Goal: Communication & Community: Participate in discussion

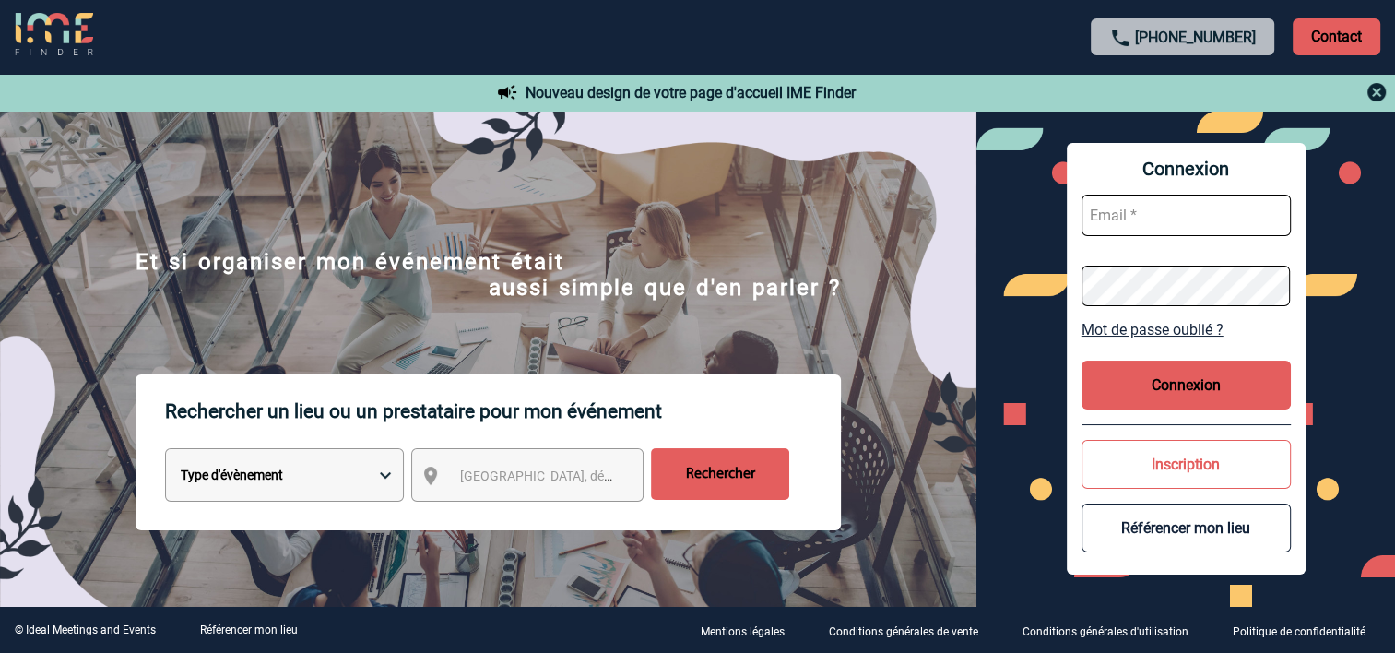
type input "[EMAIL_ADDRESS][DOMAIN_NAME]"
click at [1175, 382] on button "Connexion" at bounding box center [1186, 385] width 209 height 49
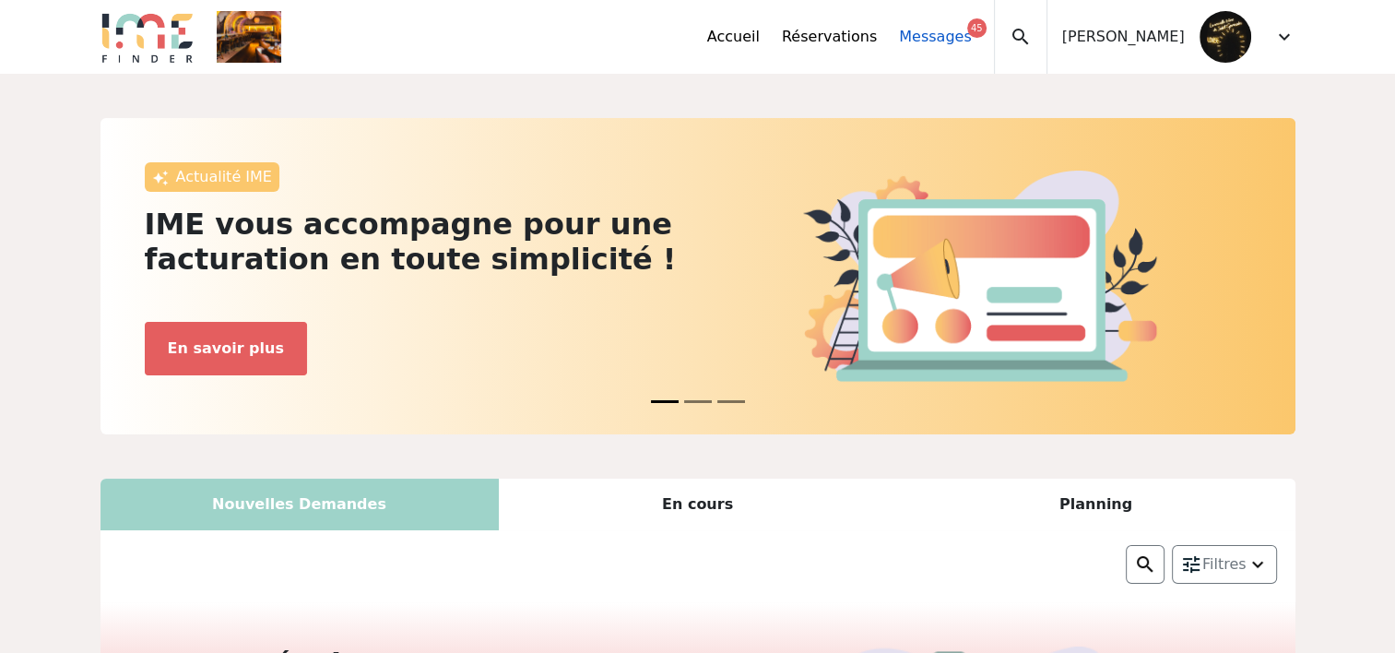
click at [944, 40] on link "Messages 45" at bounding box center [935, 37] width 72 height 22
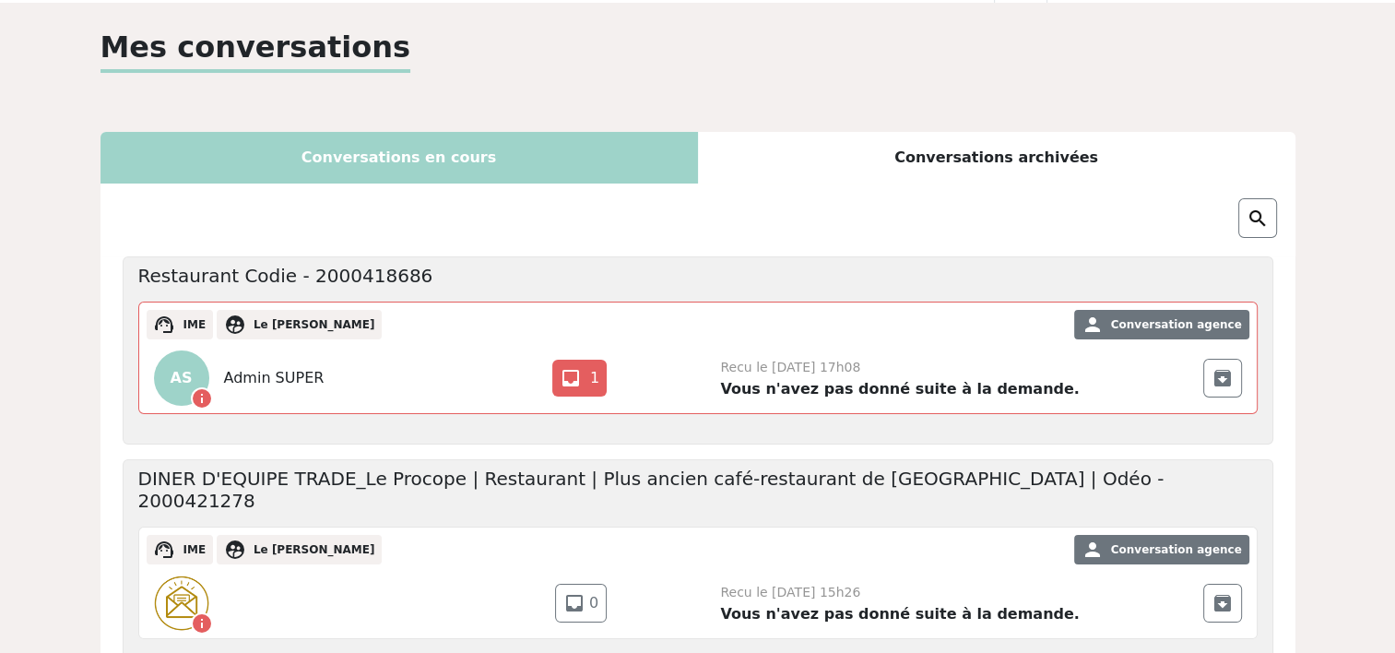
scroll to position [184, 0]
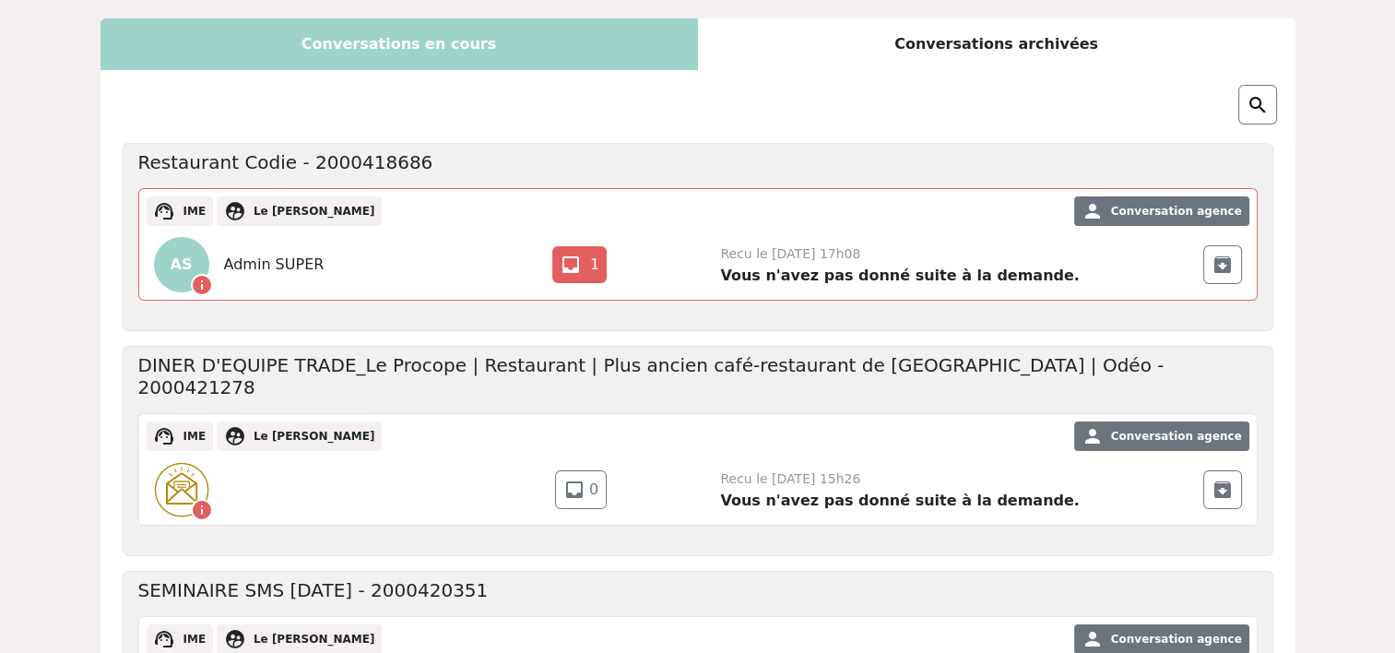
click at [860, 251] on span "Recu le 24 Juillet 2025 à 17h08" at bounding box center [790, 253] width 140 height 15
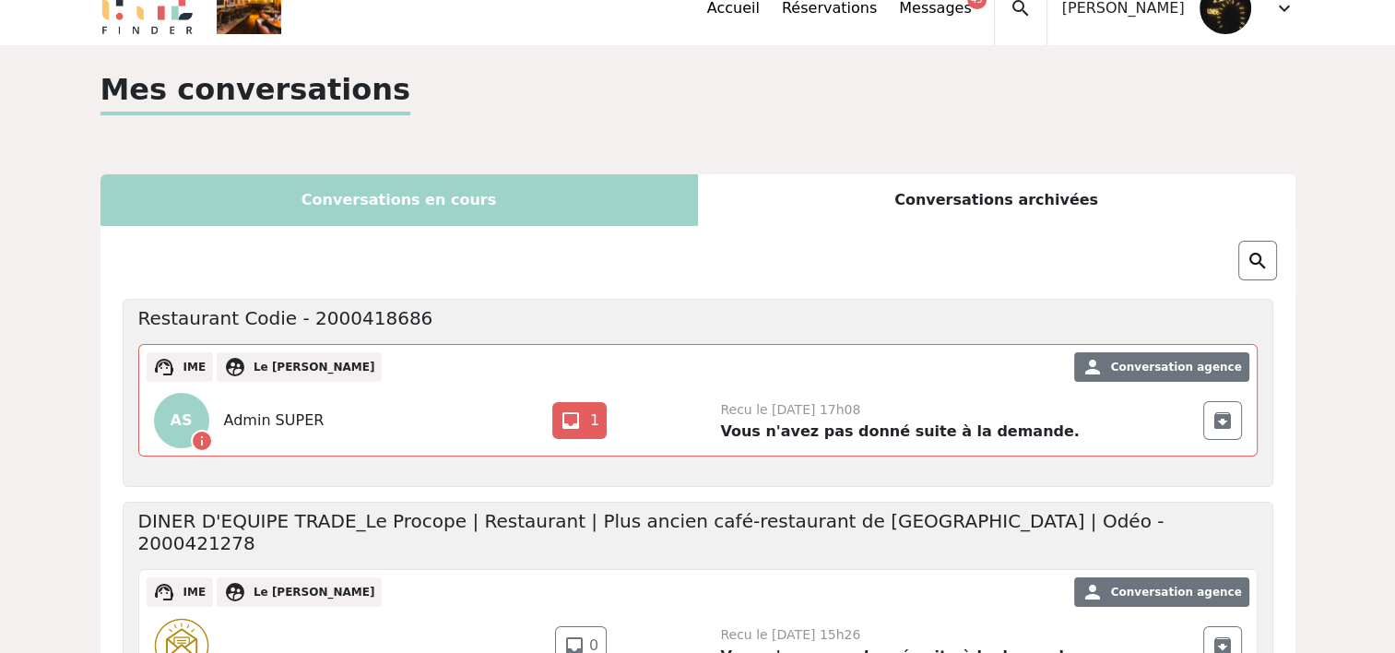
scroll to position [0, 0]
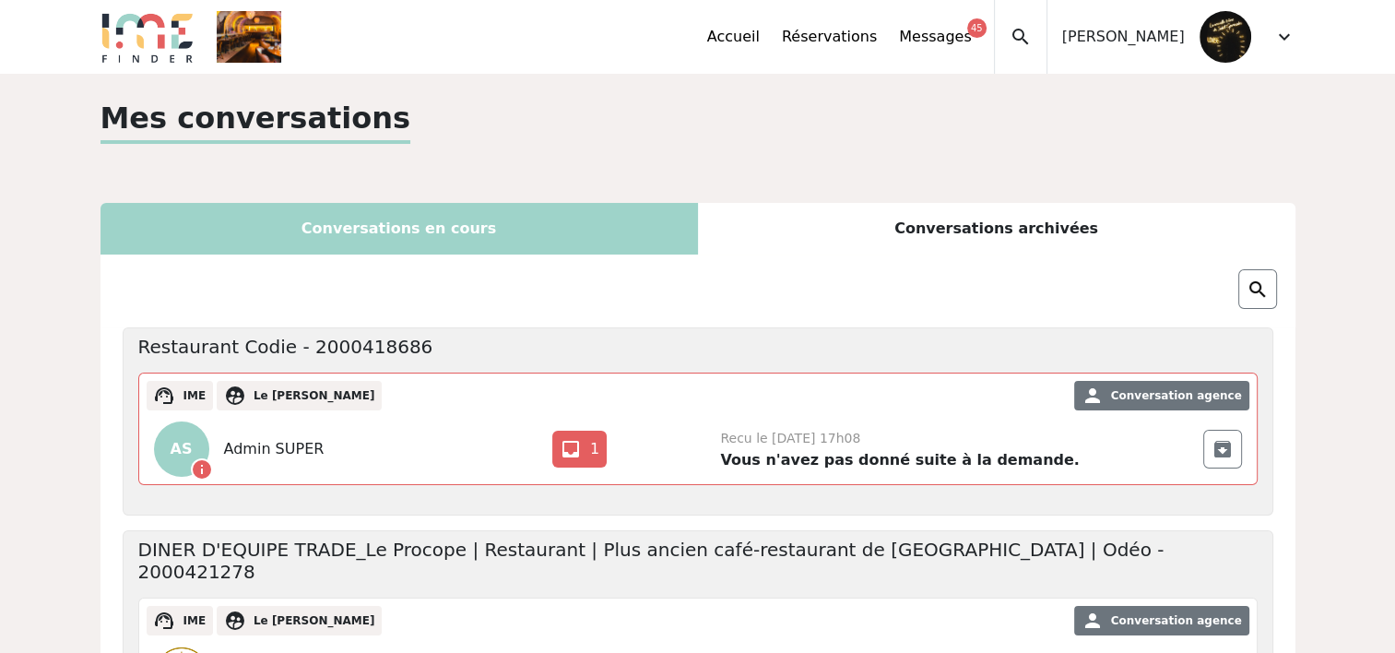
click at [953, 244] on div "Conversations archivées" at bounding box center [997, 229] width 598 height 52
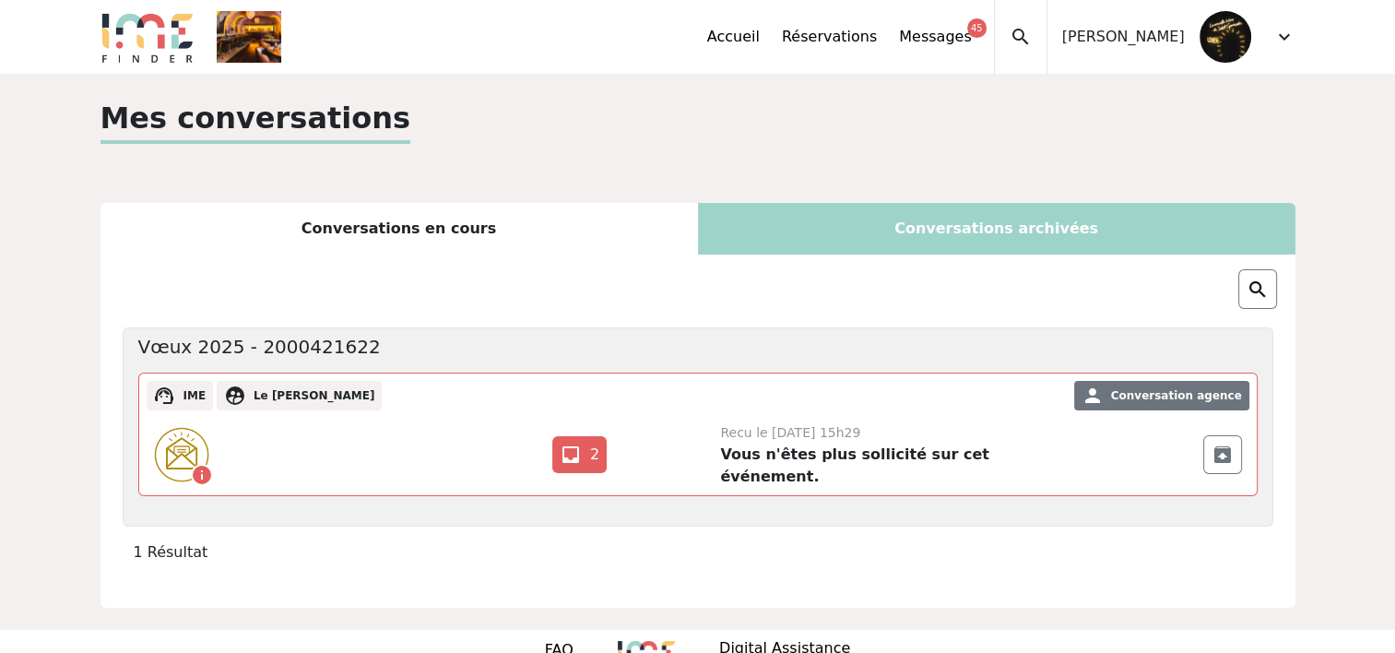
click at [359, 218] on div "Conversations en cours" at bounding box center [400, 229] width 598 height 52
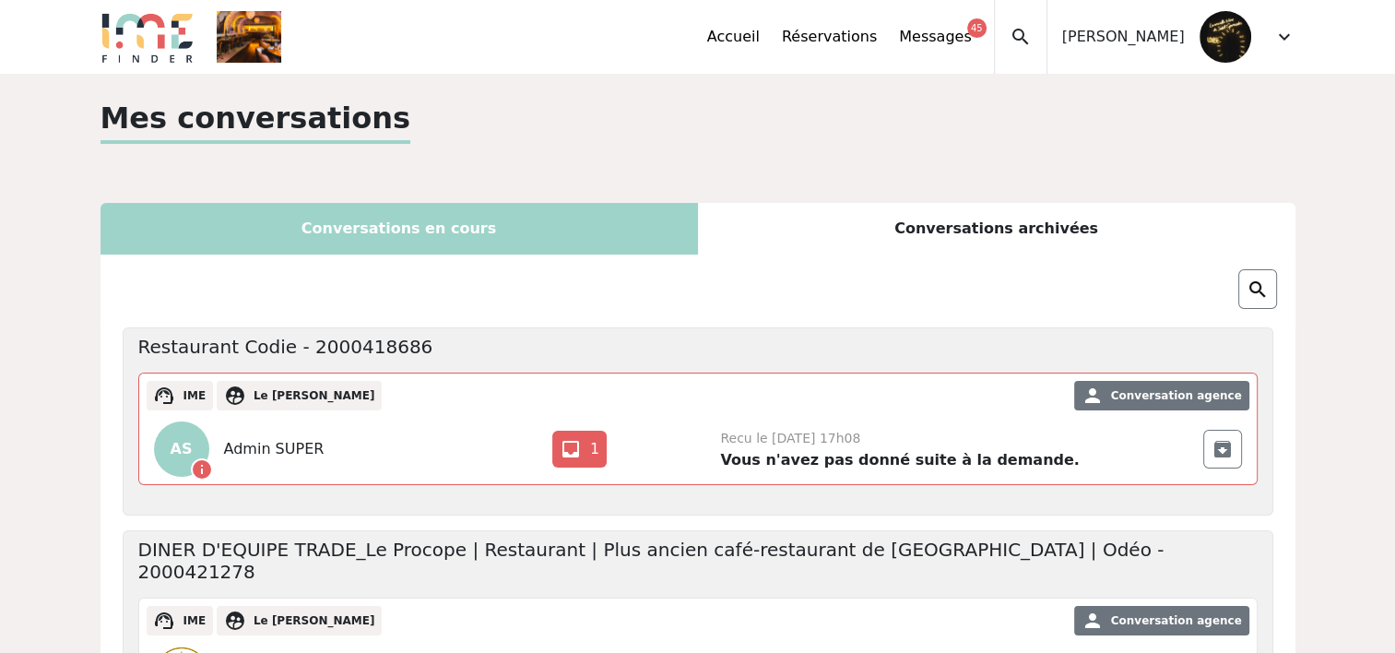
click at [563, 134] on div "Mes conversations" at bounding box center [698, 127] width 1195 height 63
